Goal: Check status

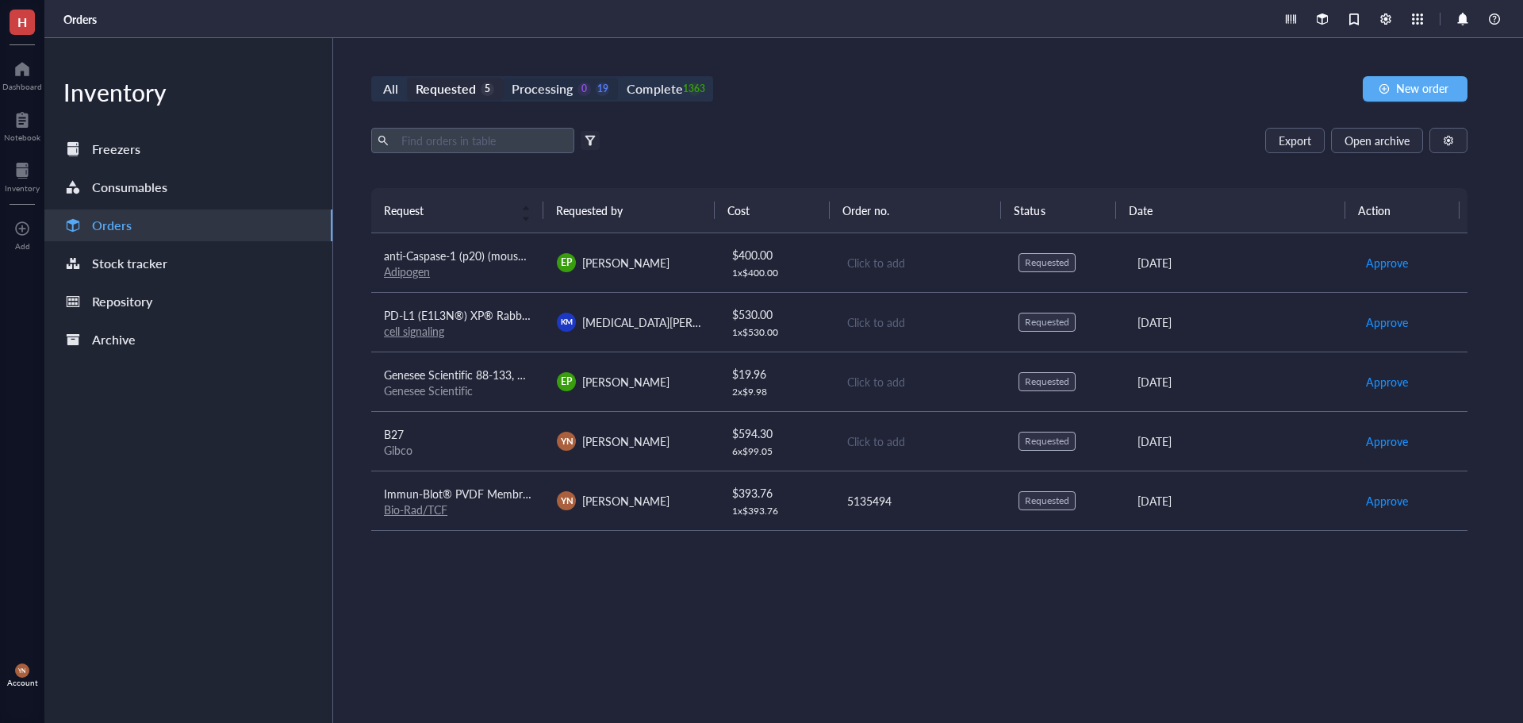
click at [537, 89] on div "Processing" at bounding box center [542, 89] width 61 height 22
click at [503, 78] on input "Processing 0 19" at bounding box center [503, 78] width 0 height 0
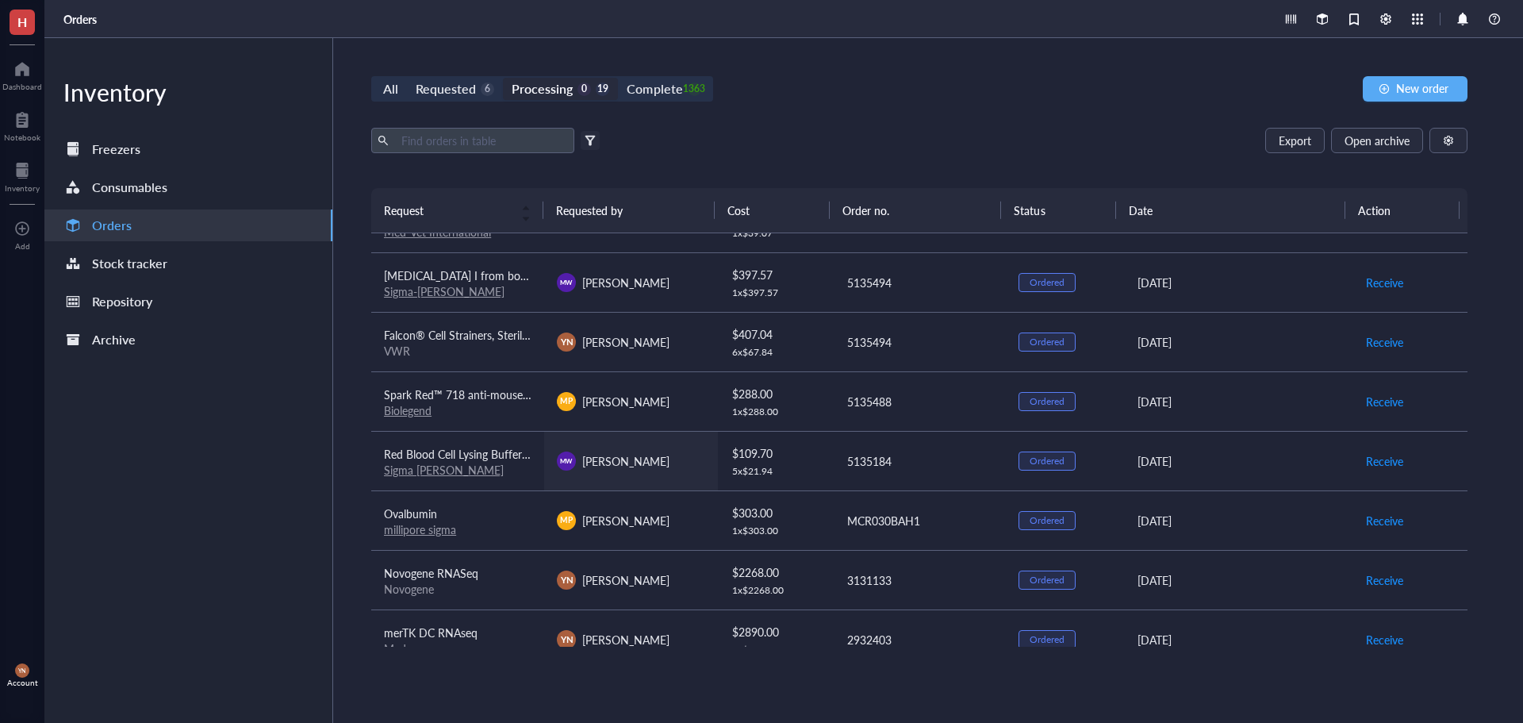
scroll to position [555, 0]
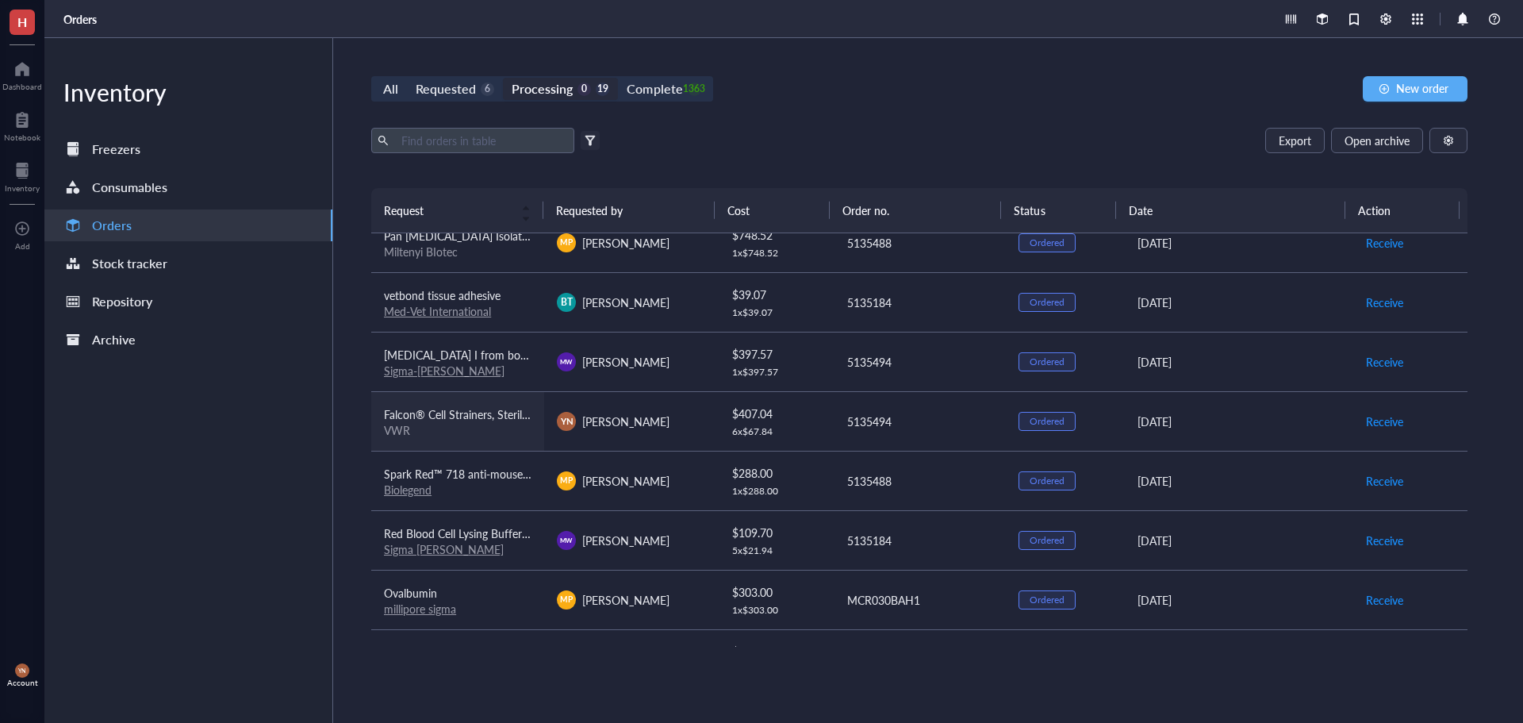
click at [502, 420] on span "Falcon® Cell Strainers, Sterile 40 um" at bounding box center [473, 414] width 178 height 16
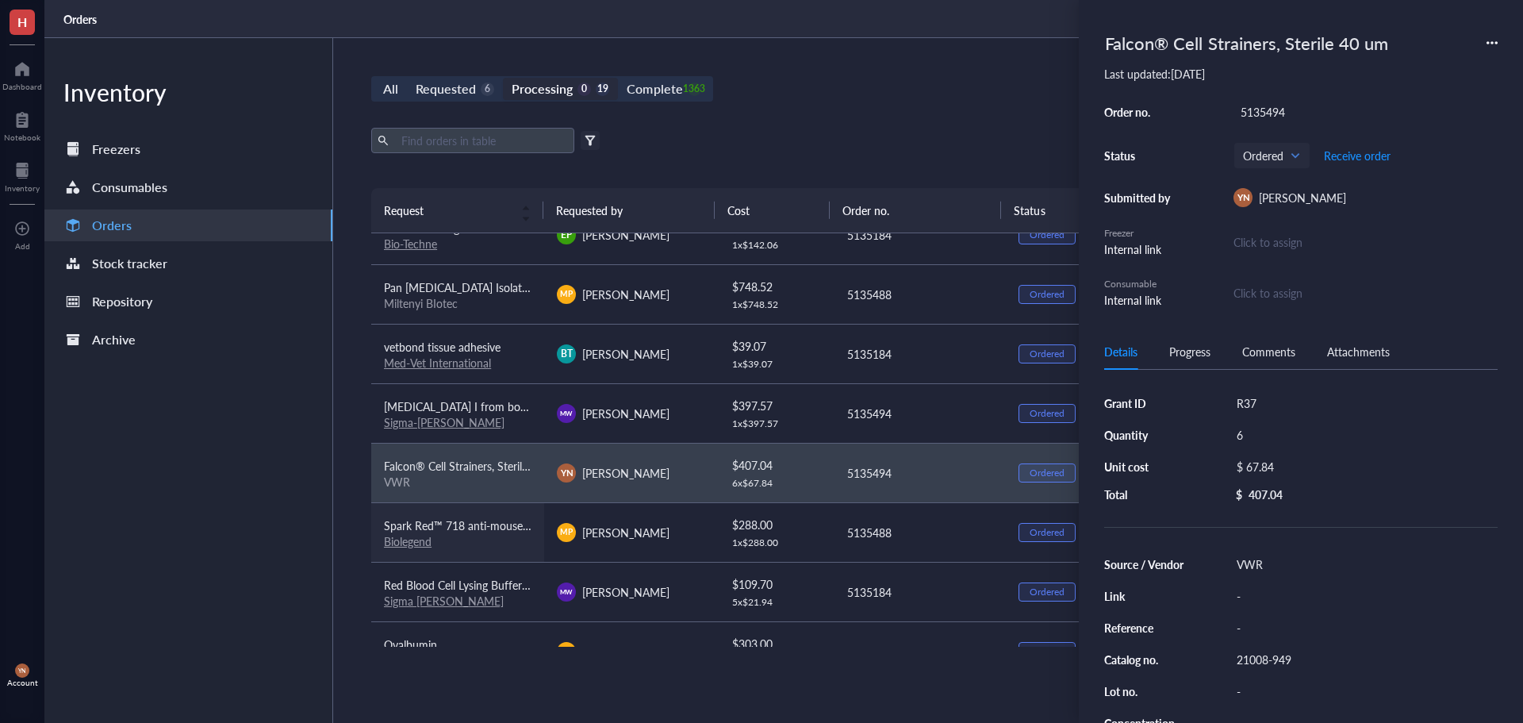
scroll to position [476, 0]
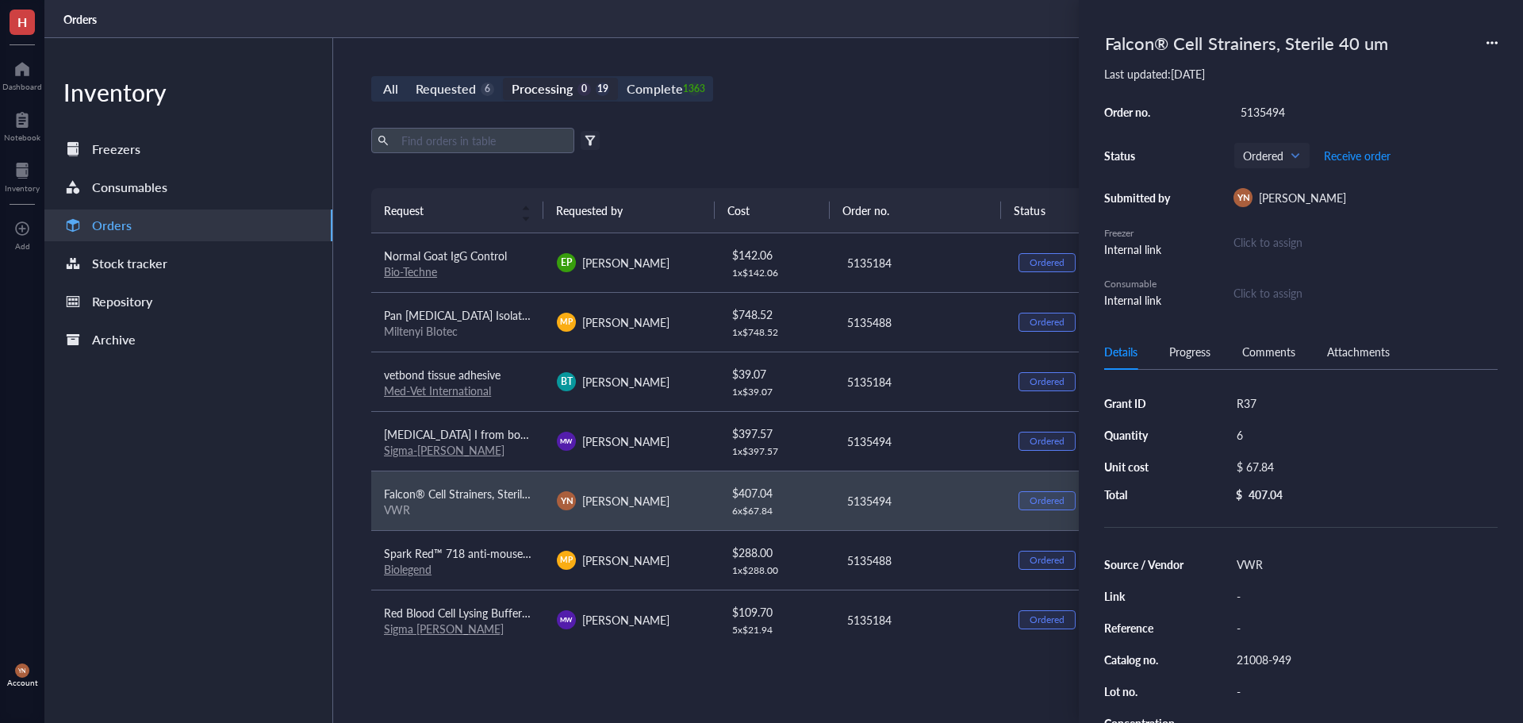
drag, startPoint x: 857, startPoint y: 92, endPoint x: 846, endPoint y: 96, distance: 11.8
click at [846, 96] on div "All Requested 6 Processing 0 19 Complete 1363 New order" at bounding box center [919, 88] width 1096 height 25
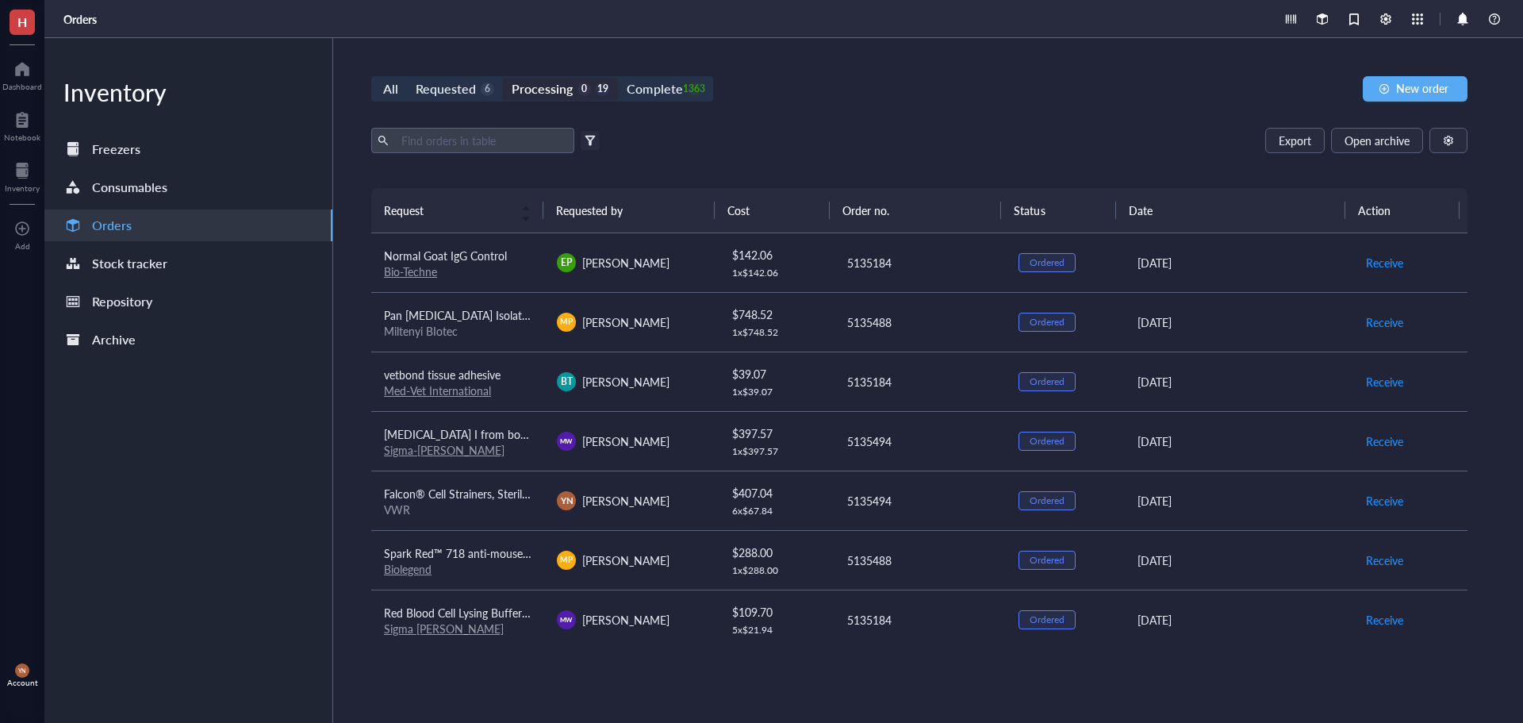
click at [822, 113] on div "All Requested 6 Processing 0 19 Complete 1363 New order Export Open archive Fil…" at bounding box center [919, 380] width 1172 height 684
click at [655, 86] on div "Complete" at bounding box center [655, 89] width 56 height 22
click at [618, 78] on input "Complete 1363" at bounding box center [618, 78] width 0 height 0
click at [516, 141] on input "text" at bounding box center [481, 140] width 173 height 24
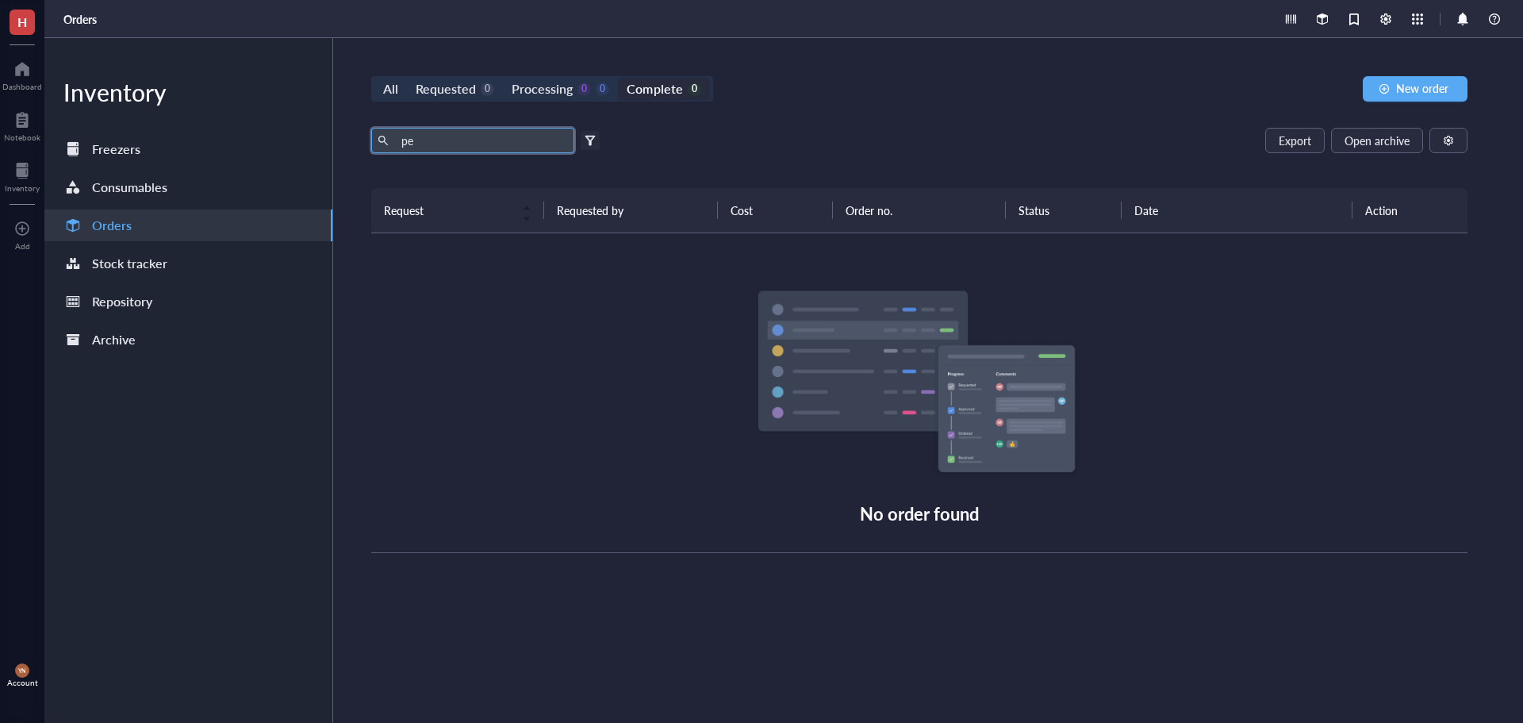
type input "p"
